Goal: Task Accomplishment & Management: Manage account settings

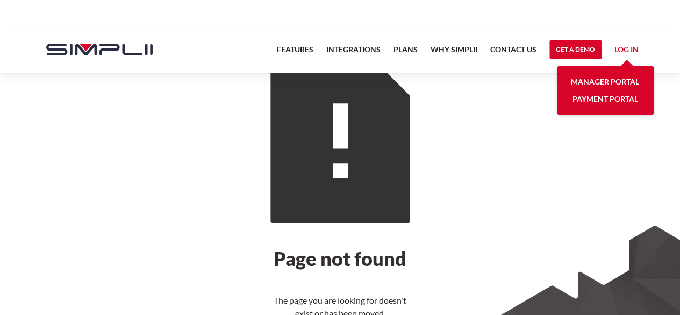
click at [626, 46] on link "Log in" at bounding box center [627, 51] width 24 height 16
click at [625, 48] on link "Log in" at bounding box center [627, 51] width 24 height 16
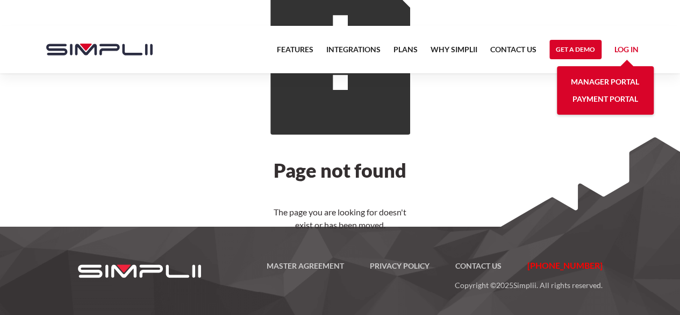
scroll to position [89, 0]
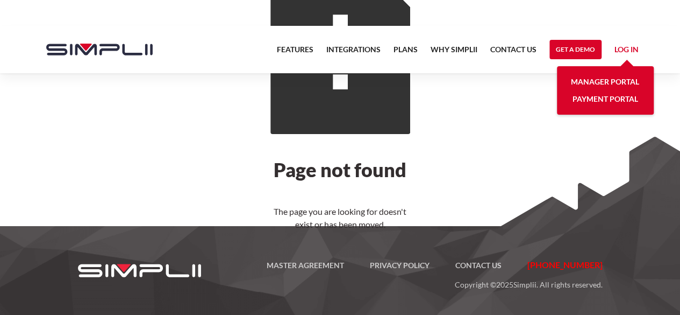
click at [625, 84] on link "Manager Portal" at bounding box center [605, 81] width 68 height 17
click at [611, 83] on link "Manager Portal" at bounding box center [605, 81] width 68 height 17
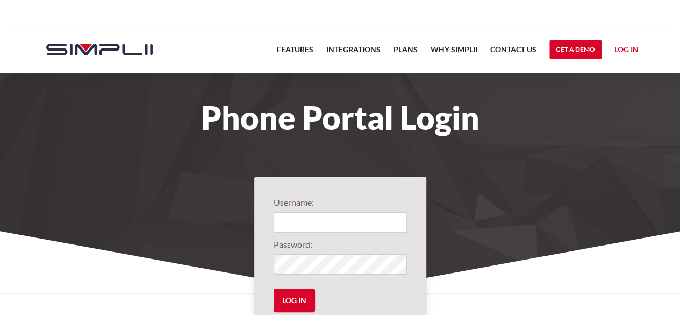
type input "1002@BlueDot"
click at [288, 299] on input "Log in" at bounding box center [294, 300] width 41 height 24
click at [303, 300] on input "Log in" at bounding box center [294, 300] width 41 height 24
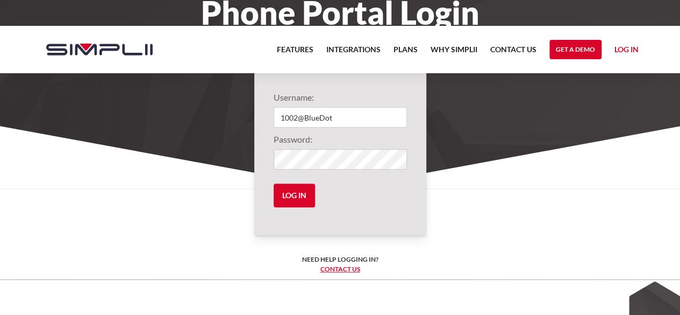
scroll to position [108, 0]
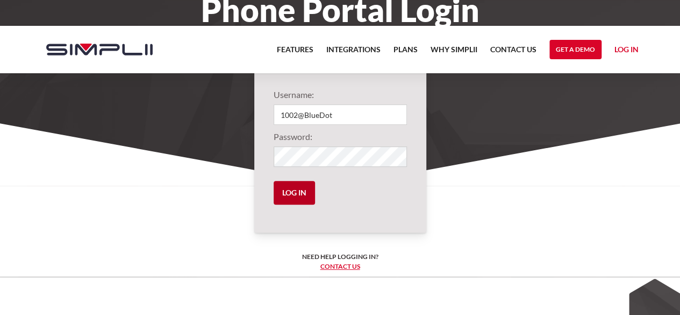
click at [293, 191] on input "Log in" at bounding box center [294, 193] width 41 height 24
click at [301, 194] on input "Log in" at bounding box center [294, 193] width 41 height 24
click at [630, 49] on link "Log in" at bounding box center [627, 51] width 24 height 16
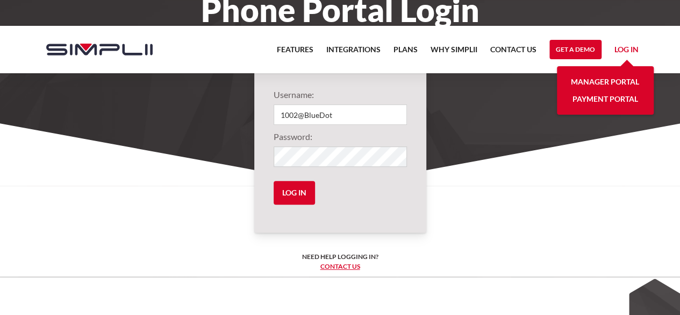
click at [606, 80] on link "Manager Portal" at bounding box center [605, 81] width 68 height 17
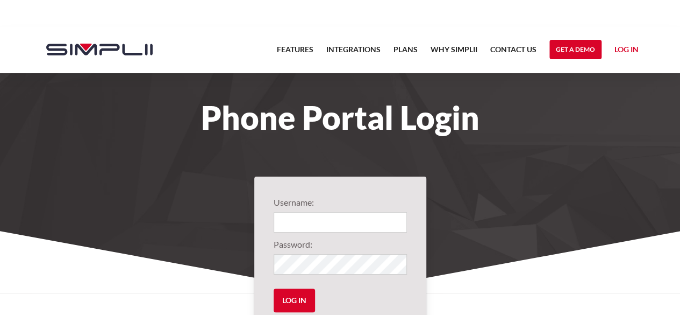
type input "1002@BlueDot"
drag, startPoint x: 298, startPoint y: 294, endPoint x: 391, endPoint y: 276, distance: 94.8
click at [299, 294] on input "Log in" at bounding box center [294, 300] width 41 height 24
click at [294, 295] on input "Log in" at bounding box center [294, 300] width 41 height 24
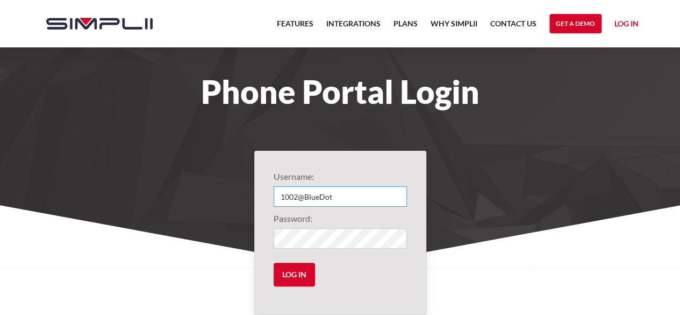
drag, startPoint x: 339, startPoint y: 197, endPoint x: 279, endPoint y: 194, distance: 60.8
click at [279, 194] on input "1002@BlueDot" at bounding box center [340, 196] width 133 height 20
drag, startPoint x: 290, startPoint y: 268, endPoint x: 450, endPoint y: 254, distance: 160.4
click at [290, 268] on input "Log in" at bounding box center [294, 275] width 41 height 24
